Goal: Check status: Check status

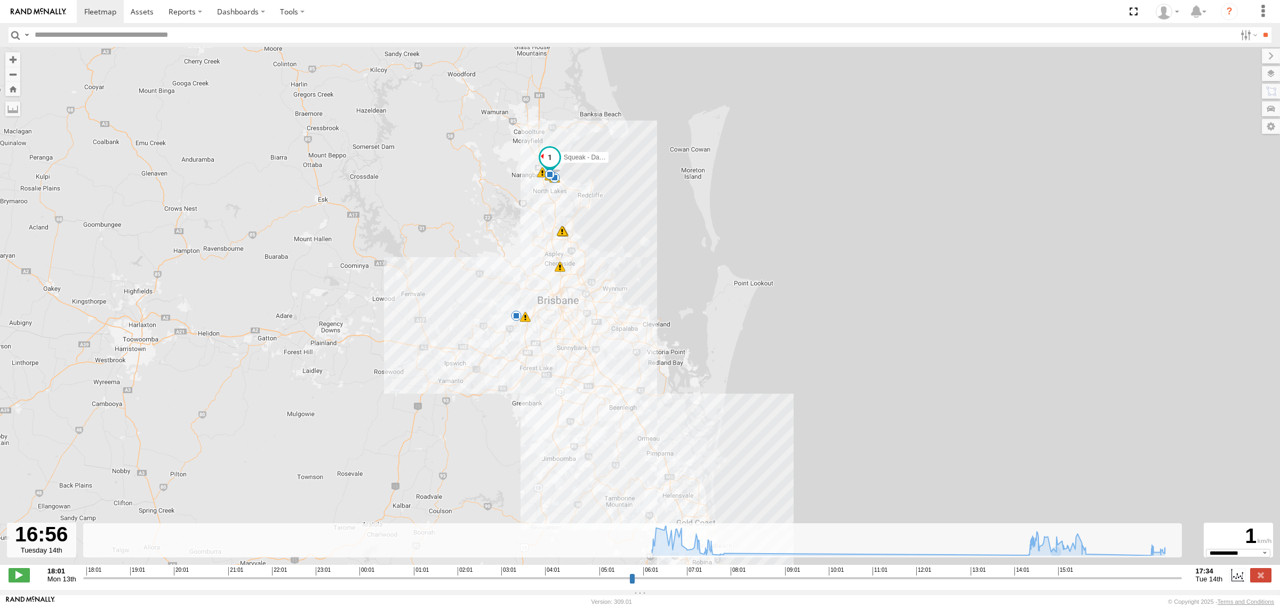
select select "**********"
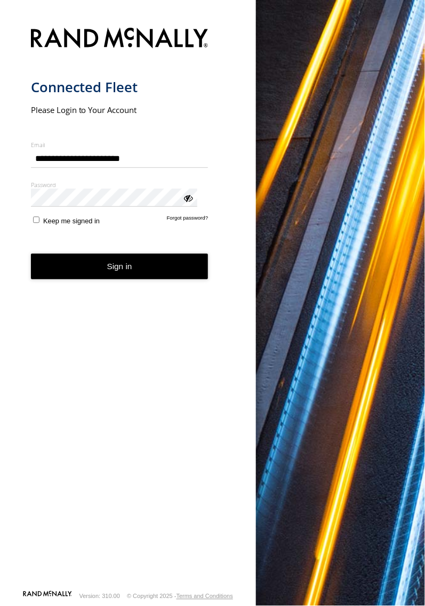
click at [131, 254] on button "Sign in" at bounding box center [120, 267] width 178 height 26
click at [87, 254] on button "Sign in" at bounding box center [120, 267] width 178 height 26
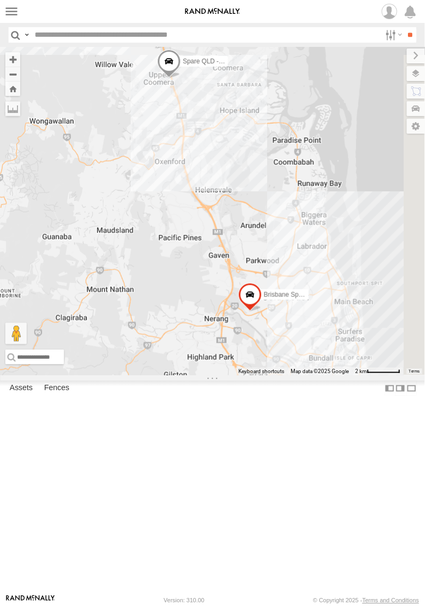
drag, startPoint x: 259, startPoint y: 220, endPoint x: 125, endPoint y: 237, distance: 135.0
click at [125, 237] on div "Stephen Rigby Brisbane Spare - Ford Transit Matthew - Yellow Squeak - Dark Gree…" at bounding box center [212, 211] width 425 height 329
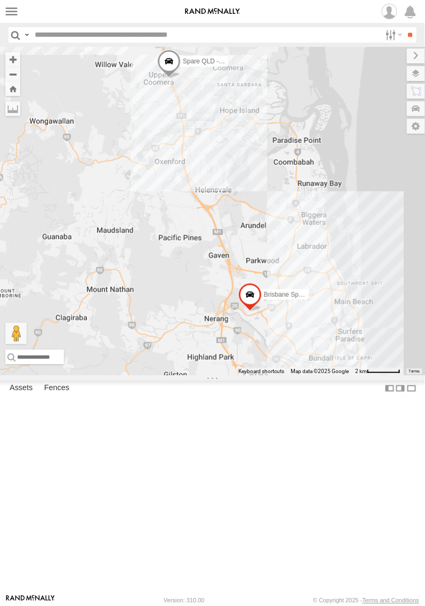
click at [155, 49] on span at bounding box center [155, 34] width 23 height 29
click at [161, 37] on label at bounding box center [159, 32] width 21 height 7
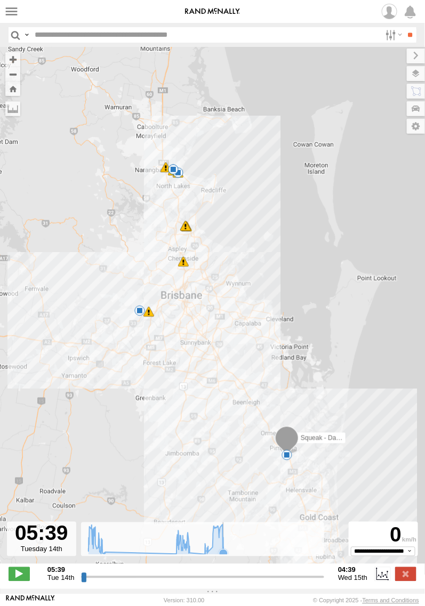
click at [222, 555] on icon at bounding box center [223, 554] width 9 height 9
click at [108, 555] on icon at bounding box center [156, 540] width 146 height 30
click at [171, 554] on icon at bounding box center [176, 554] width 11 height 11
click at [187, 554] on icon at bounding box center [189, 553] width 9 height 9
click at [201, 558] on icon at bounding box center [205, 554] width 9 height 9
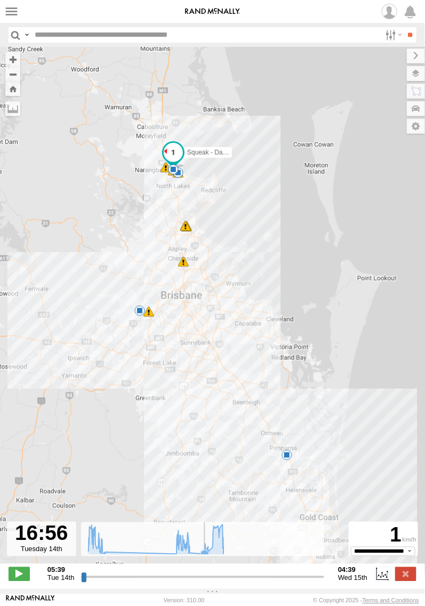
click at [201, 559] on icon at bounding box center [205, 554] width 9 height 9
click at [190, 559] on icon at bounding box center [189, 553] width 11 height 11
click at [201, 557] on icon at bounding box center [205, 554] width 9 height 9
click at [192, 555] on icon at bounding box center [156, 540] width 146 height 30
click at [172, 557] on icon at bounding box center [176, 554] width 9 height 9
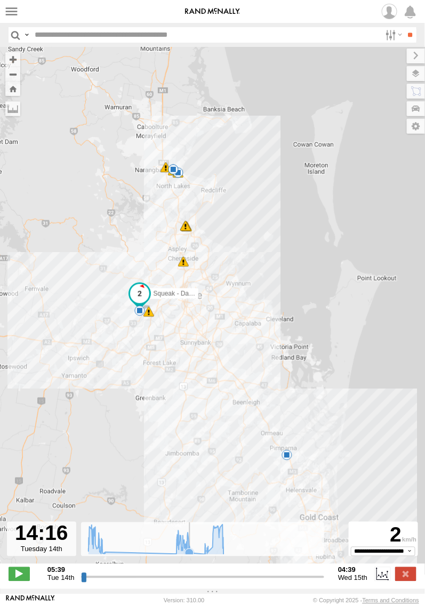
click at [188, 556] on icon at bounding box center [189, 553] width 9 height 9
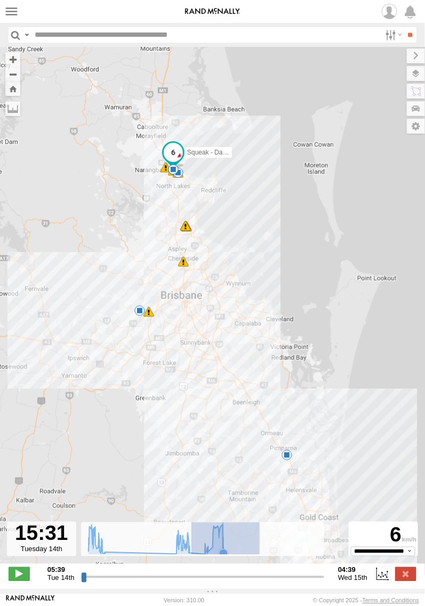
drag, startPoint x: 188, startPoint y: 556, endPoint x: 256, endPoint y: 555, distance: 68.3
click at [256, 555] on icon "Created with Highcharts 6.0.7 Highcharts.com" at bounding box center [207, 539] width 253 height 33
type input "**********"
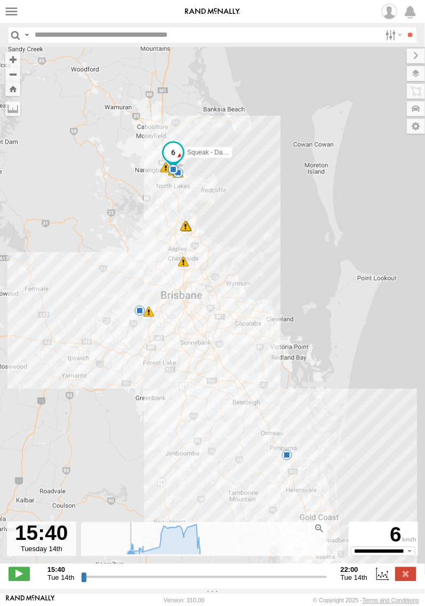
click at [127, 558] on icon at bounding box center [131, 554] width 9 height 9
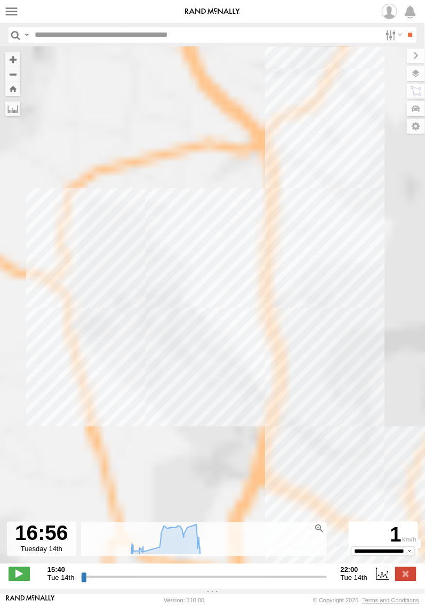
drag, startPoint x: 227, startPoint y: 157, endPoint x: 198, endPoint y: 300, distance: 145.8
click at [184, 385] on div "Squeak - Dark Green 07:55 Tue 14:49 Tue 15:08 Tue 15:09 Tue 15:09 Tue 15:29 Tue…" at bounding box center [212, 311] width 425 height 529
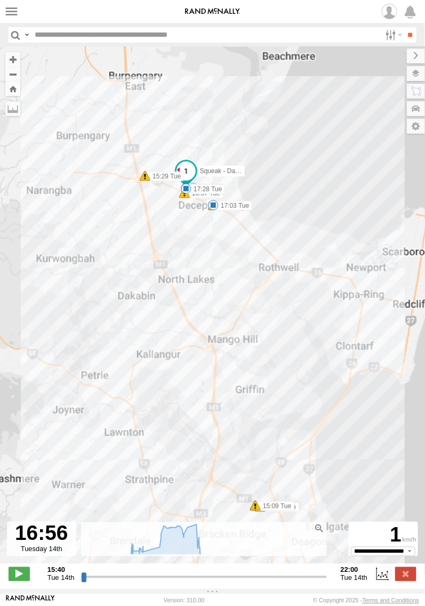
drag, startPoint x: 222, startPoint y: 188, endPoint x: 193, endPoint y: 372, distance: 187.0
click at [193, 372] on div "Squeak - Dark Green 07:55 Tue 14:49 Tue 15:08 Tue 15:09 Tue 15:09 Tue 15:29 Tue…" at bounding box center [212, 311] width 425 height 529
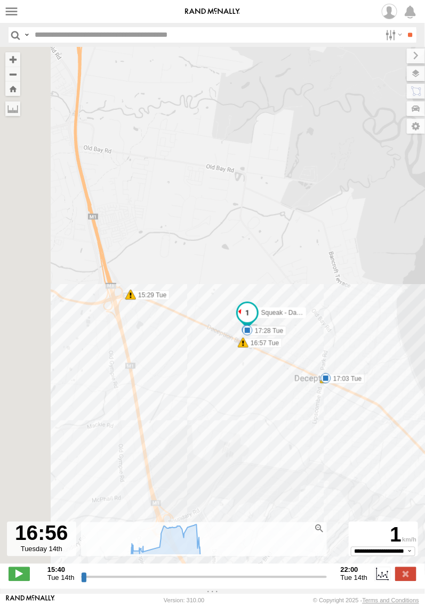
drag, startPoint x: 177, startPoint y: 321, endPoint x: 289, endPoint y: 419, distance: 148.5
click at [289, 419] on div "Squeak - Dark Green 07:55 Tue 14:49 Tue 15:08 Tue 15:09 Tue 15:09 Tue 15:29 Tue…" at bounding box center [212, 311] width 425 height 529
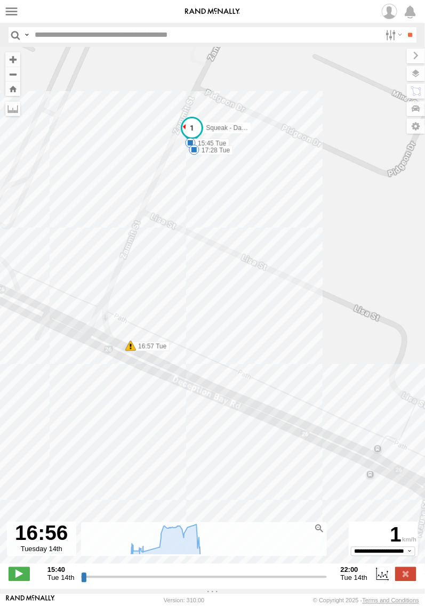
drag, startPoint x: 205, startPoint y: 328, endPoint x: 148, endPoint y: 428, distance: 114.9
click at [148, 428] on div "Squeak - Dark Green 07:55 Tue 14:49 Tue 15:08 Tue 15:09 Tue 15:09 Tue 15:29 Tue…" at bounding box center [212, 311] width 425 height 529
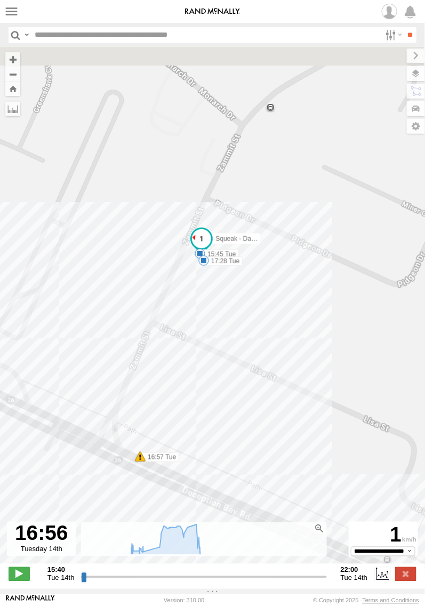
drag, startPoint x: 201, startPoint y: 172, endPoint x: 219, endPoint y: 321, distance: 149.9
click at [219, 321] on div "Squeak - Dark Green 07:55 Tue 14:49 Tue 15:08 Tue 15:09 Tue 15:09 Tue 15:29 Tue…" at bounding box center [212, 311] width 425 height 529
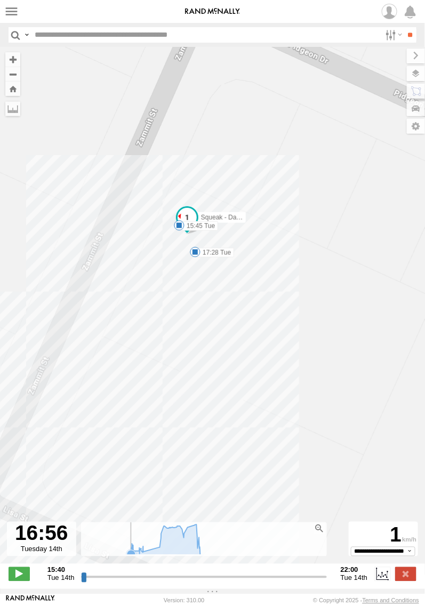
click at [127, 558] on icon at bounding box center [131, 554] width 9 height 9
click at [131, 555] on icon at bounding box center [133, 551] width 9 height 9
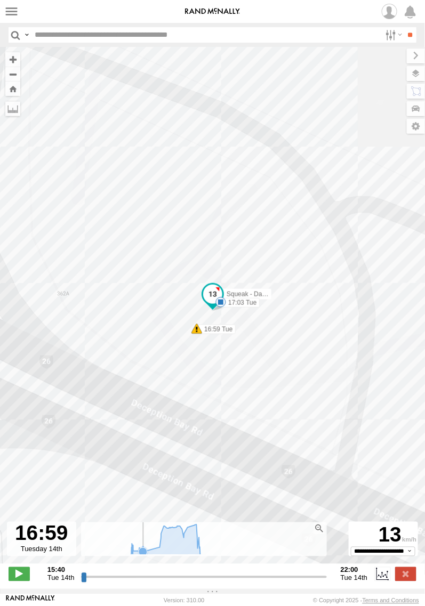
click at [140, 553] on icon at bounding box center [143, 552] width 9 height 9
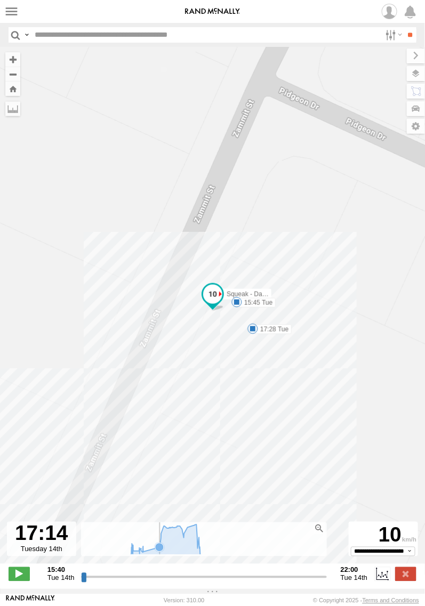
click at [154, 553] on icon at bounding box center [159, 547] width 11 height 11
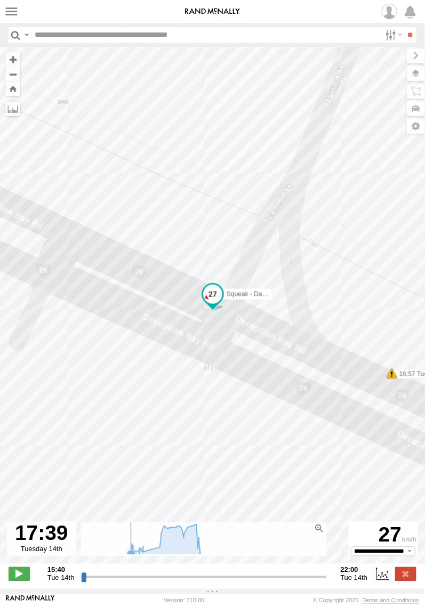
click at [127, 558] on icon at bounding box center [131, 554] width 9 height 9
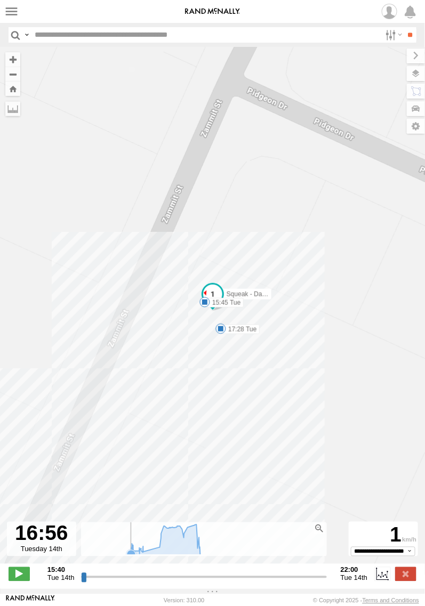
click at [126, 558] on icon at bounding box center [131, 554] width 11 height 11
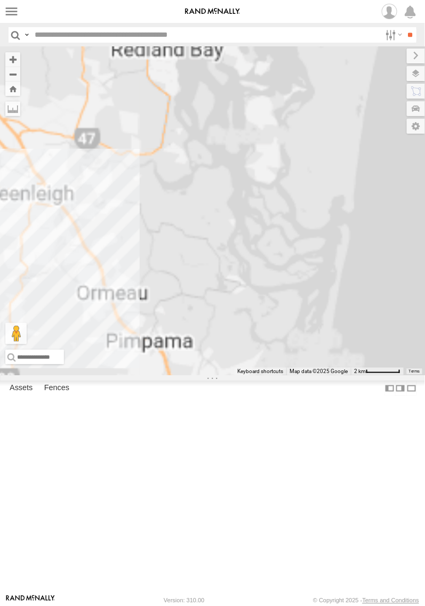
drag, startPoint x: 333, startPoint y: 420, endPoint x: 114, endPoint y: 76, distance: 408.2
click at [113, 47] on div "Stephen Rigby Brisbane Spare - Ford Transit" at bounding box center [212, 211] width 425 height 329
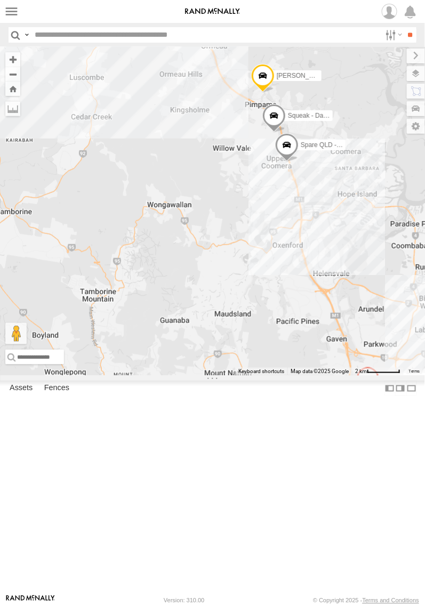
drag, startPoint x: 109, startPoint y: 364, endPoint x: 300, endPoint y: 234, distance: 231.4
click at [300, 234] on div "Stephen Rigby Brisbane Spare - Ford Transit Squeak - Dark Green Spare QLD - Dar…" at bounding box center [212, 211] width 425 height 329
click at [273, 133] on span at bounding box center [273, 118] width 23 height 29
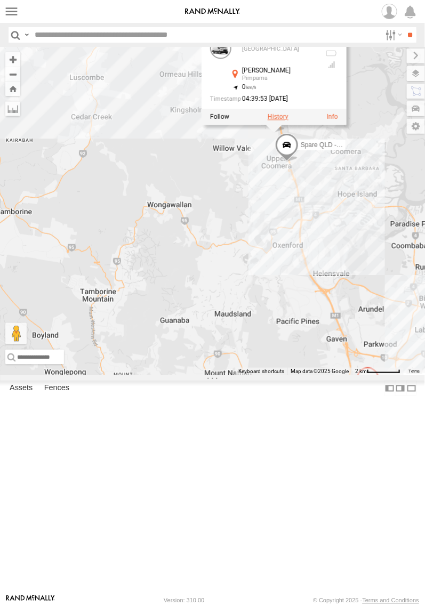
click at [271, 121] on label at bounding box center [277, 116] width 21 height 7
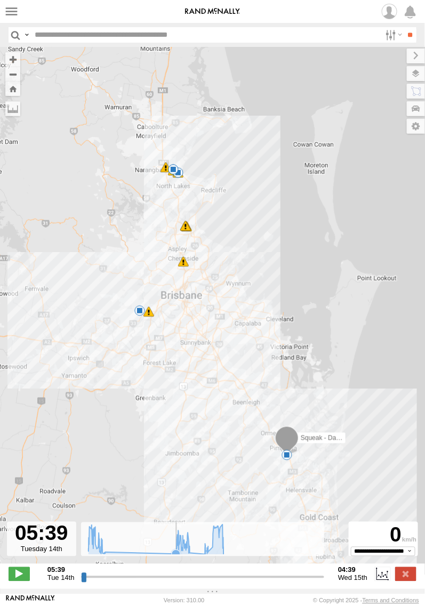
click at [171, 555] on icon at bounding box center [176, 554] width 11 height 11
click at [181, 552] on icon at bounding box center [185, 548] width 9 height 9
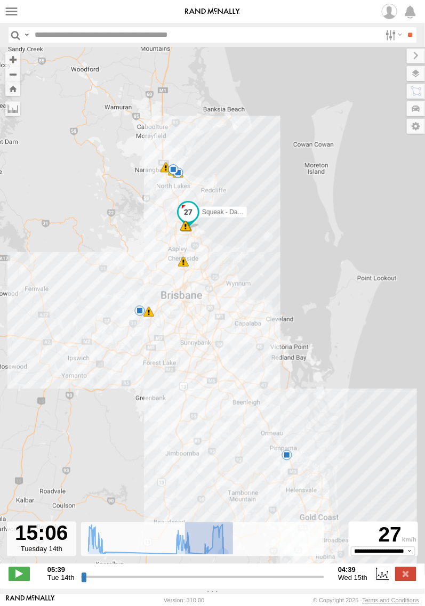
drag, startPoint x: 181, startPoint y: 555, endPoint x: 228, endPoint y: 561, distance: 46.8
click at [228, 561] on div "← Move left → Move right ↑ Move up ↓ Move down + Zoom in - Zoom out Home Jump l…" at bounding box center [212, 318] width 425 height 542
type input "**********"
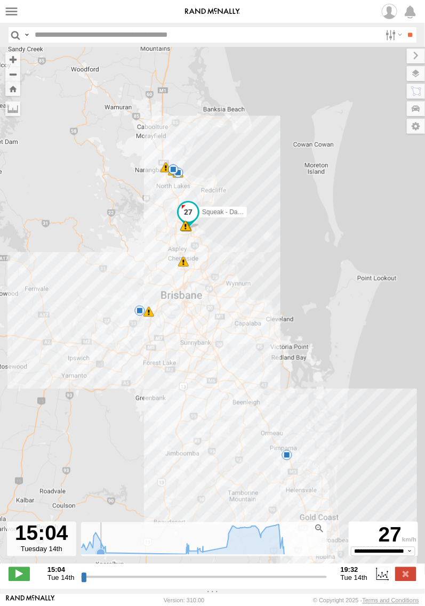
click at [98, 553] on icon at bounding box center [181, 540] width 215 height 30
click at [105, 558] on icon at bounding box center [105, 553] width 9 height 9
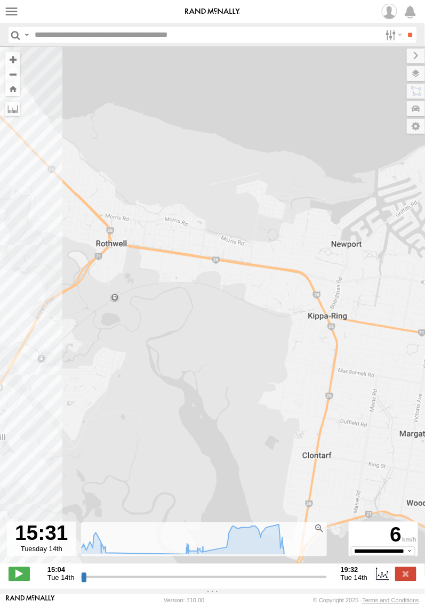
drag, startPoint x: 122, startPoint y: 276, endPoint x: 319, endPoint y: 350, distance: 210.8
click at [319, 350] on div "Squeak - Dark Green 07:55 Tue 14:49 Tue 15:08 Tue 15:09 Tue 15:09 Tue 15:29 Tue…" at bounding box center [212, 311] width 425 height 529
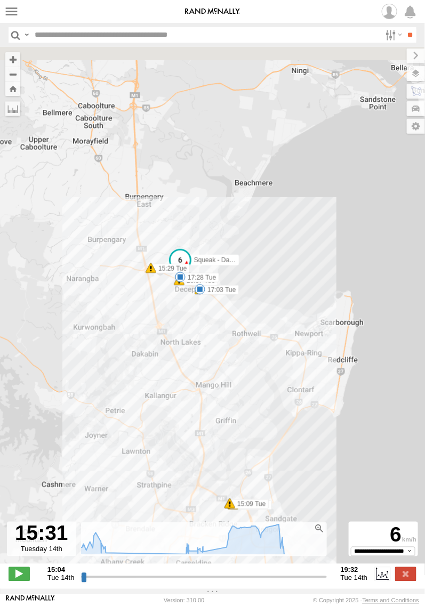
drag, startPoint x: 70, startPoint y: 234, endPoint x: 220, endPoint y: 278, distance: 156.8
click at [220, 278] on div "Squeak - Dark Green 07:55 Tue 14:49 Tue 15:08 Tue 15:09 Tue 15:09 Tue 15:29 Tue…" at bounding box center [212, 311] width 425 height 529
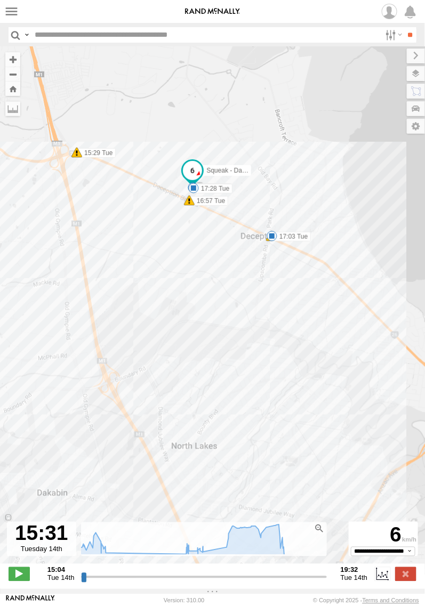
drag, startPoint x: 205, startPoint y: 286, endPoint x: 206, endPoint y: 297, distance: 10.1
click at [206, 297] on div "Squeak - Dark Green 07:55 Tue 14:49 Tue 15:08 Tue 15:09 Tue 15:09 Tue 15:29 Tue…" at bounding box center [212, 311] width 425 height 529
click at [181, 557] on icon at bounding box center [186, 554] width 11 height 11
click at [105, 558] on icon at bounding box center [105, 553] width 9 height 9
click at [177, 554] on icon at bounding box center [181, 540] width 215 height 30
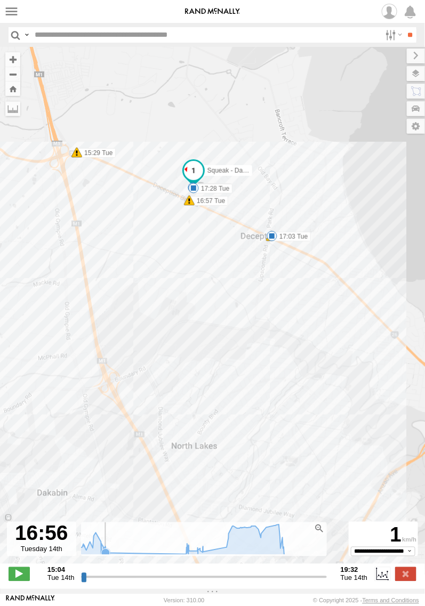
click at [104, 557] on icon at bounding box center [105, 553] width 9 height 9
click at [179, 554] on icon at bounding box center [181, 540] width 215 height 30
click at [184, 555] on icon at bounding box center [181, 540] width 215 height 30
click at [108, 555] on icon at bounding box center [181, 540] width 215 height 30
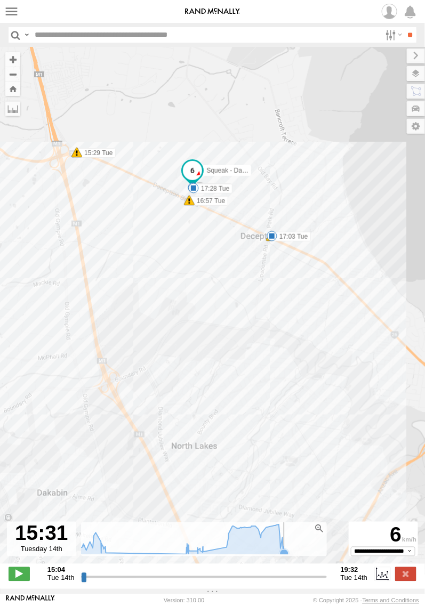
click at [283, 557] on icon at bounding box center [284, 554] width 9 height 9
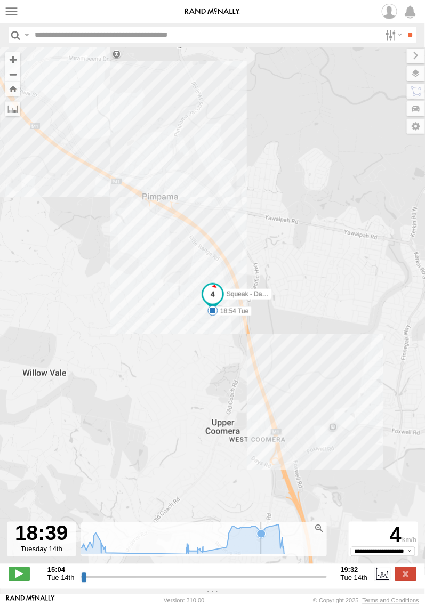
click at [258, 539] on icon at bounding box center [261, 534] width 9 height 9
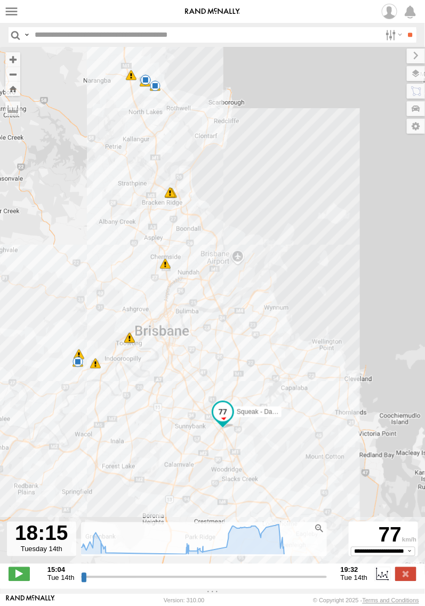
drag, startPoint x: 146, startPoint y: 345, endPoint x: 155, endPoint y: 376, distance: 32.9
click at [155, 376] on div "Squeak - Dark Green 07:55 Tue 14:49 Tue 15:08 Tue 15:09 Tue 15:09 Tue 15:29 Tue…" at bounding box center [212, 311] width 425 height 529
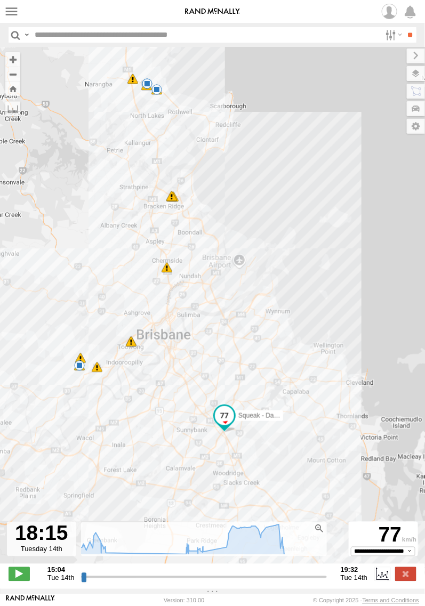
click at [0, 0] on span at bounding box center [0, 0] width 0 height 0
